Goal: Task Accomplishment & Management: Use online tool/utility

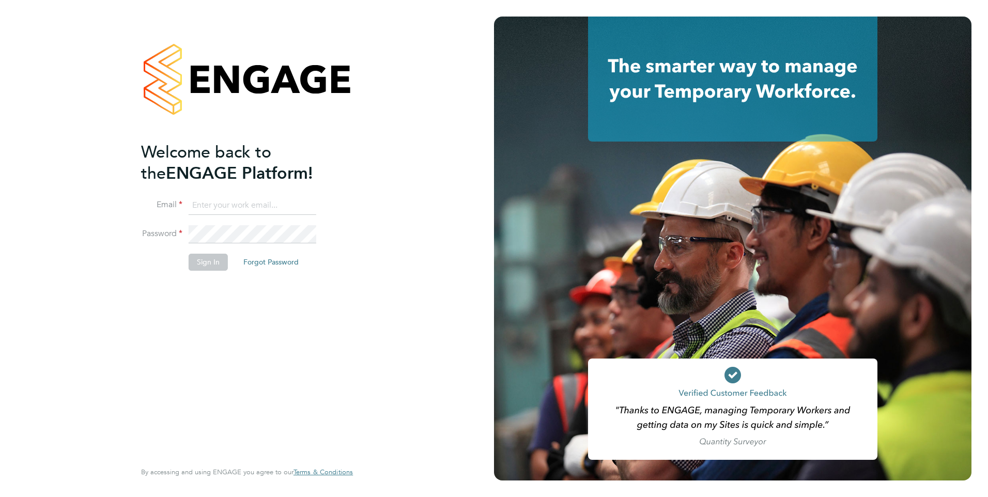
type input "leah@rec-solutions.net"
click at [218, 266] on button "Sign In" at bounding box center [208, 262] width 39 height 17
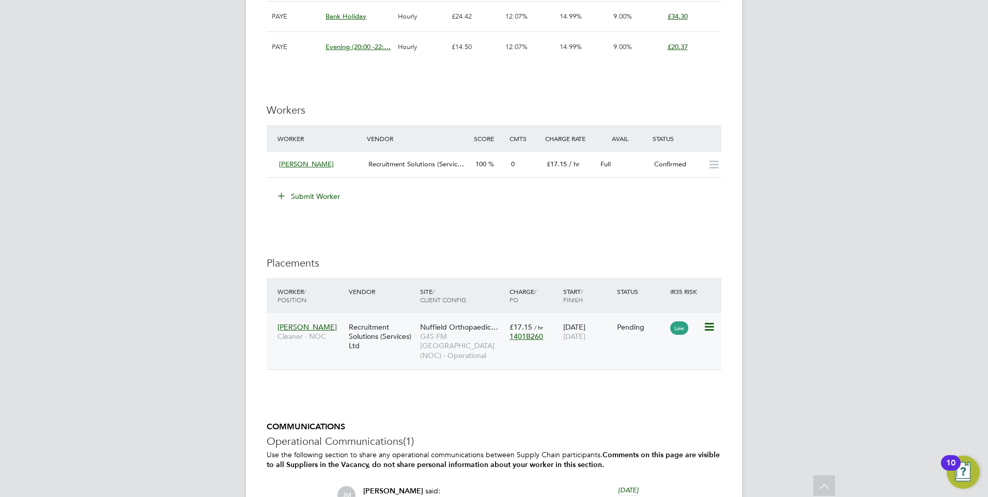
click at [711, 326] on icon at bounding box center [708, 327] width 10 height 12
click at [658, 392] on li "Start" at bounding box center [677, 390] width 73 height 14
type input "[PERSON_NAME]"
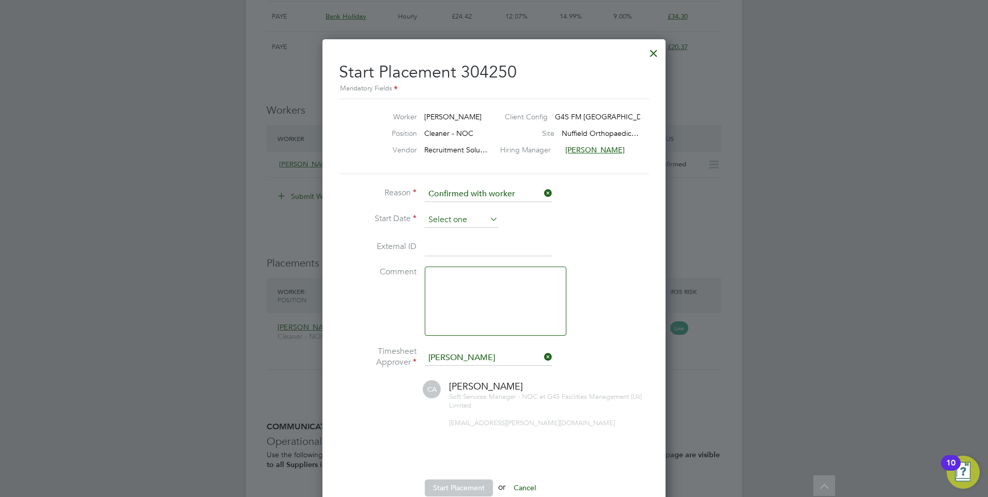
click at [445, 221] on input at bounding box center [461, 220] width 73 height 16
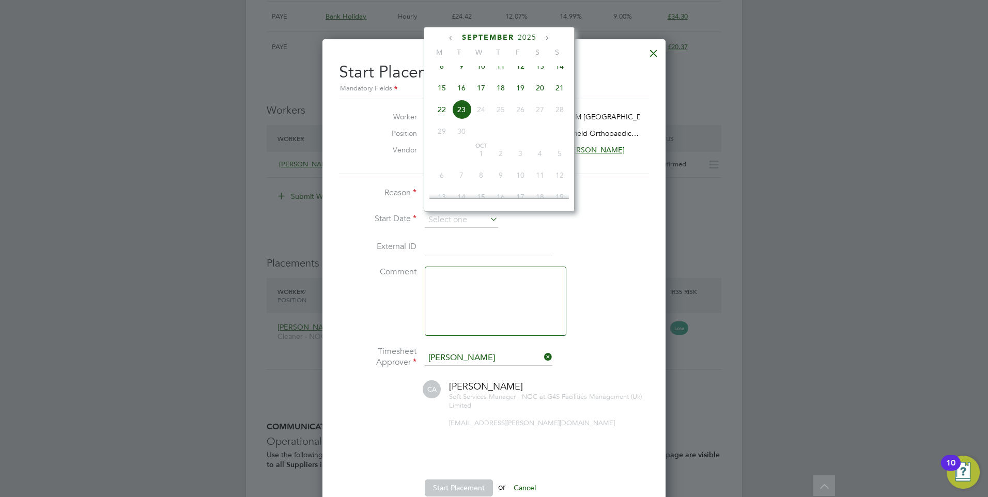
click at [463, 119] on span "23" at bounding box center [462, 110] width 20 height 20
type input "[DATE]"
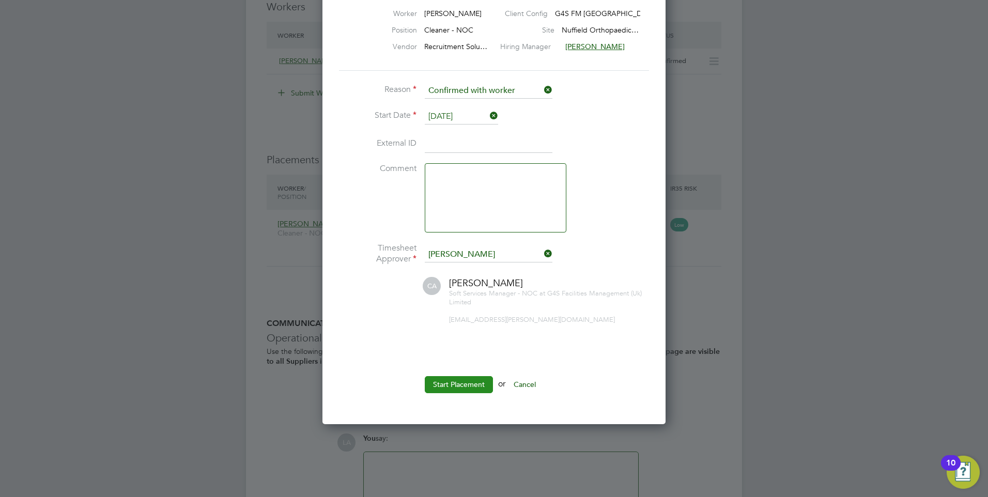
click at [452, 386] on button "Start Placement" at bounding box center [459, 384] width 68 height 17
